Goal: Communication & Community: Answer question/provide support

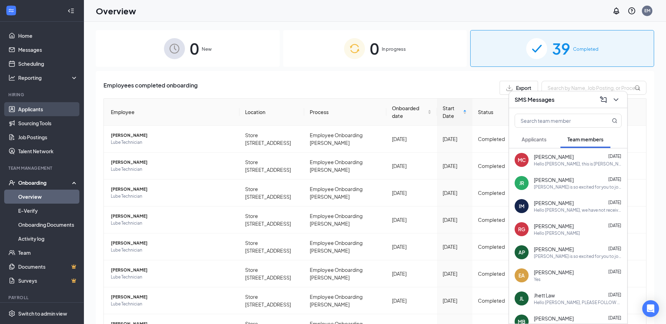
click at [37, 107] on link "Applicants" at bounding box center [48, 109] width 60 height 14
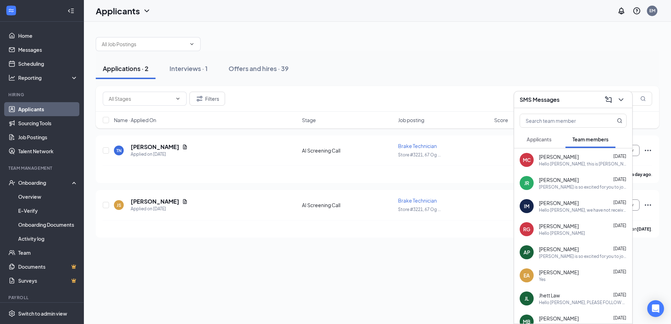
click at [606, 161] on div "Hello [PERSON_NAME], this is [PERSON_NAME] with [PERSON_NAME] HR team. I'm just…" at bounding box center [583, 164] width 88 height 6
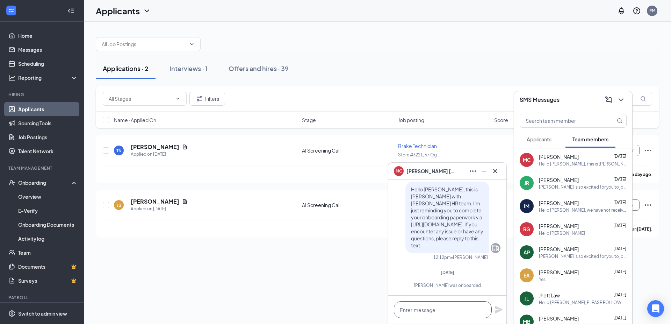
click at [459, 309] on textarea at bounding box center [443, 309] width 98 height 17
click at [496, 175] on icon "Cross" at bounding box center [495, 171] width 8 height 8
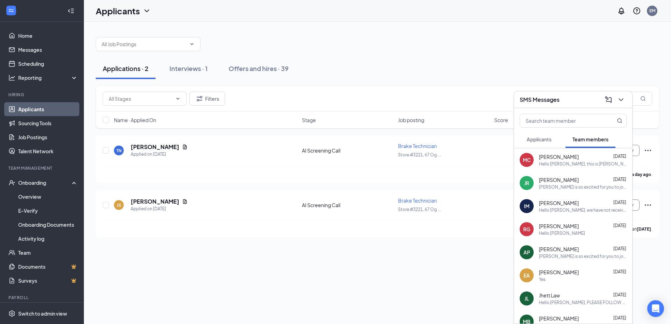
click at [512, 47] on div at bounding box center [378, 40] width 564 height 21
click at [619, 101] on icon "ChevronDown" at bounding box center [621, 99] width 8 height 8
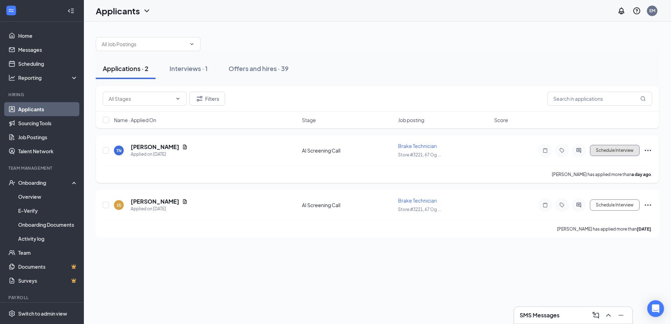
click at [619, 153] on button "Schedule Interview" at bounding box center [615, 150] width 50 height 11
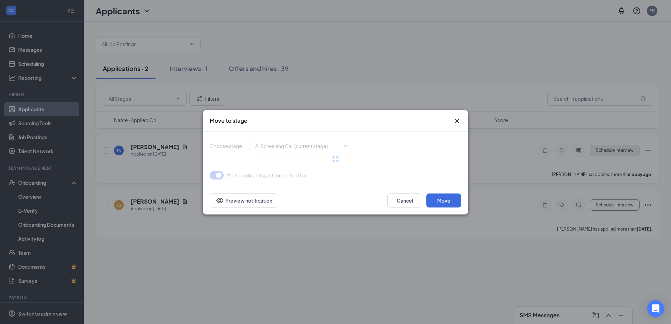
type input "Onsite Interview (next stage)"
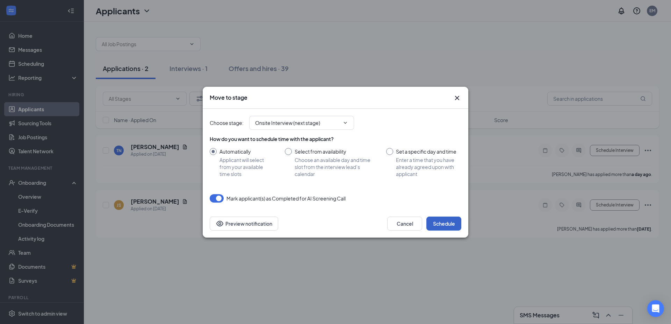
click at [454, 225] on button "Schedule" at bounding box center [444, 223] width 35 height 14
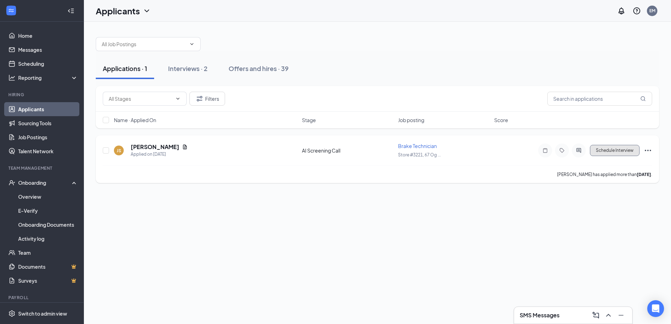
click at [615, 148] on button "Schedule Interview" at bounding box center [615, 150] width 50 height 11
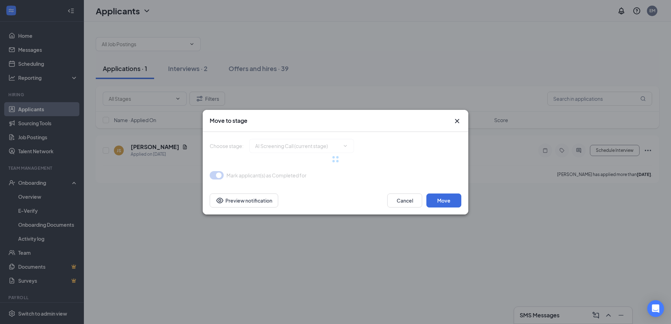
type input "Onsite Interview (next stage)"
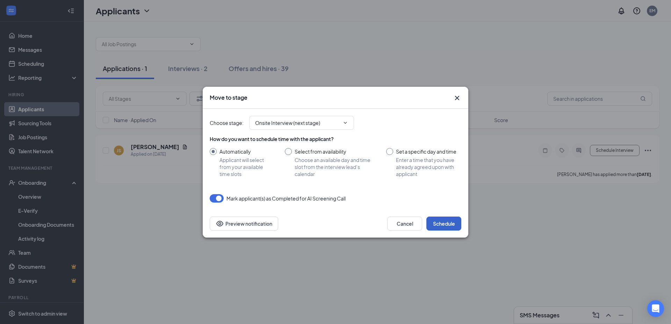
click at [453, 227] on button "Schedule" at bounding box center [444, 223] width 35 height 14
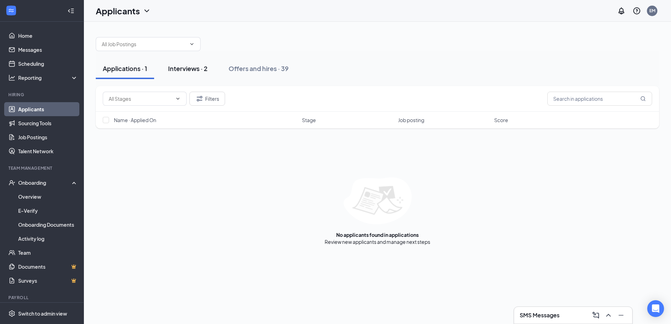
click at [189, 69] on div "Interviews · 2" at bounding box center [188, 68] width 40 height 9
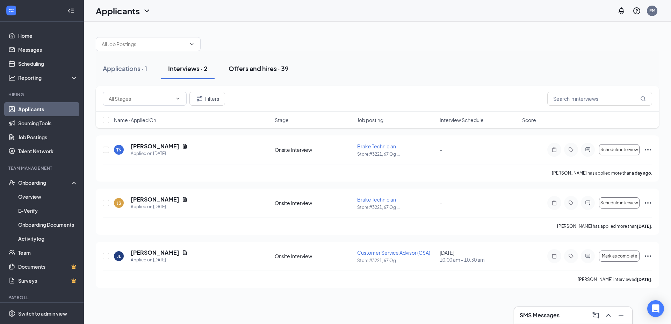
click at [256, 69] on div "Offers and hires · 39" at bounding box center [259, 68] width 60 height 9
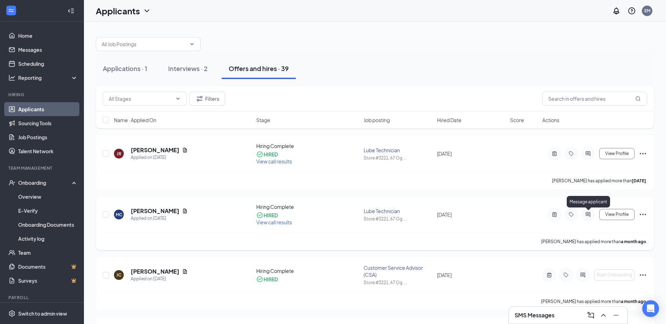
click at [585, 212] on icon "ActiveChat" at bounding box center [588, 215] width 8 height 6
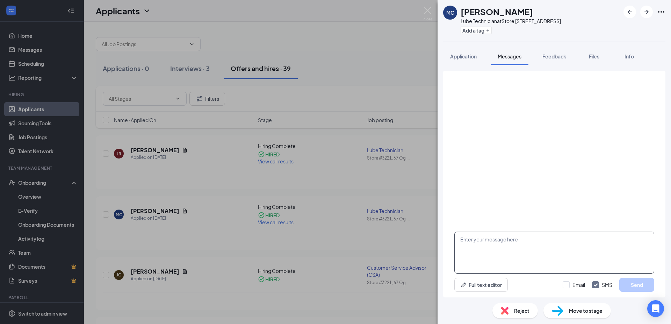
click at [532, 247] on textarea at bounding box center [555, 253] width 200 height 42
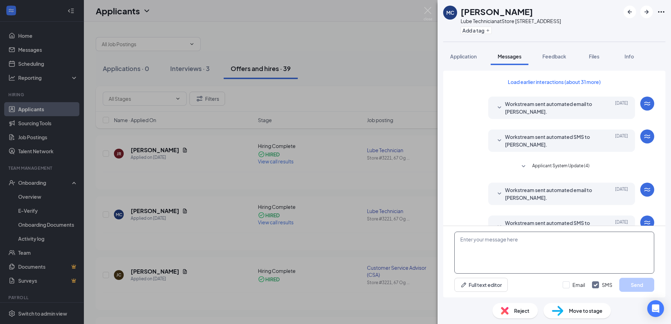
scroll to position [35, 0]
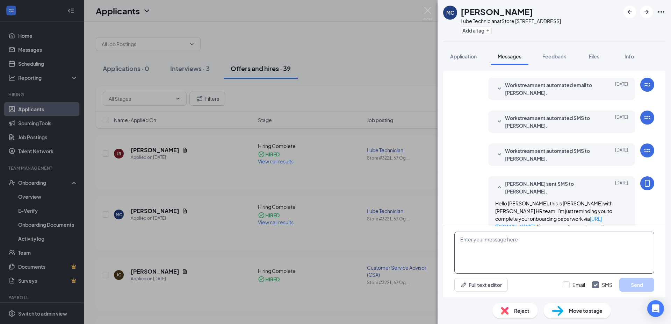
scroll to position [128, 0]
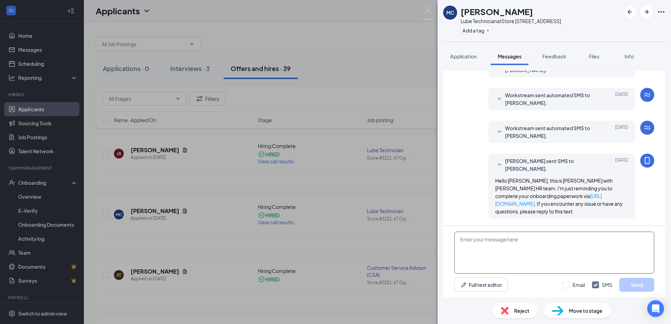
click at [528, 247] on textarea at bounding box center [555, 253] width 200 height 42
type textarea "h"
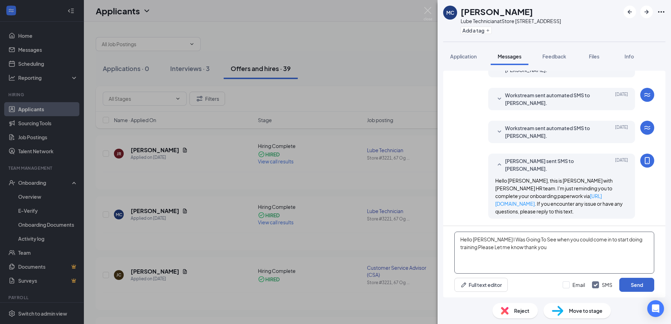
type textarea "Hello [PERSON_NAME] I Was Going To See when you could come in to start doing tr…"
click at [633, 284] on button "Send" at bounding box center [637, 285] width 35 height 14
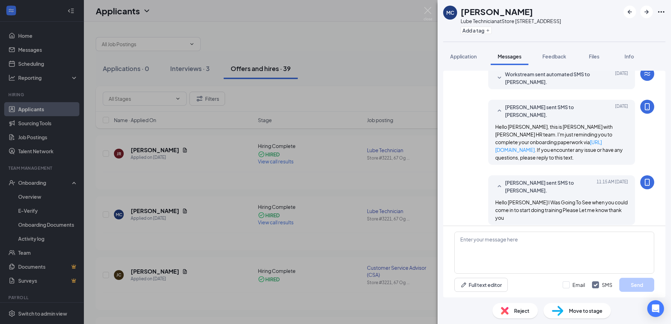
scroll to position [189, 0]
